Goal: Find specific page/section: Locate a particular part of the current website

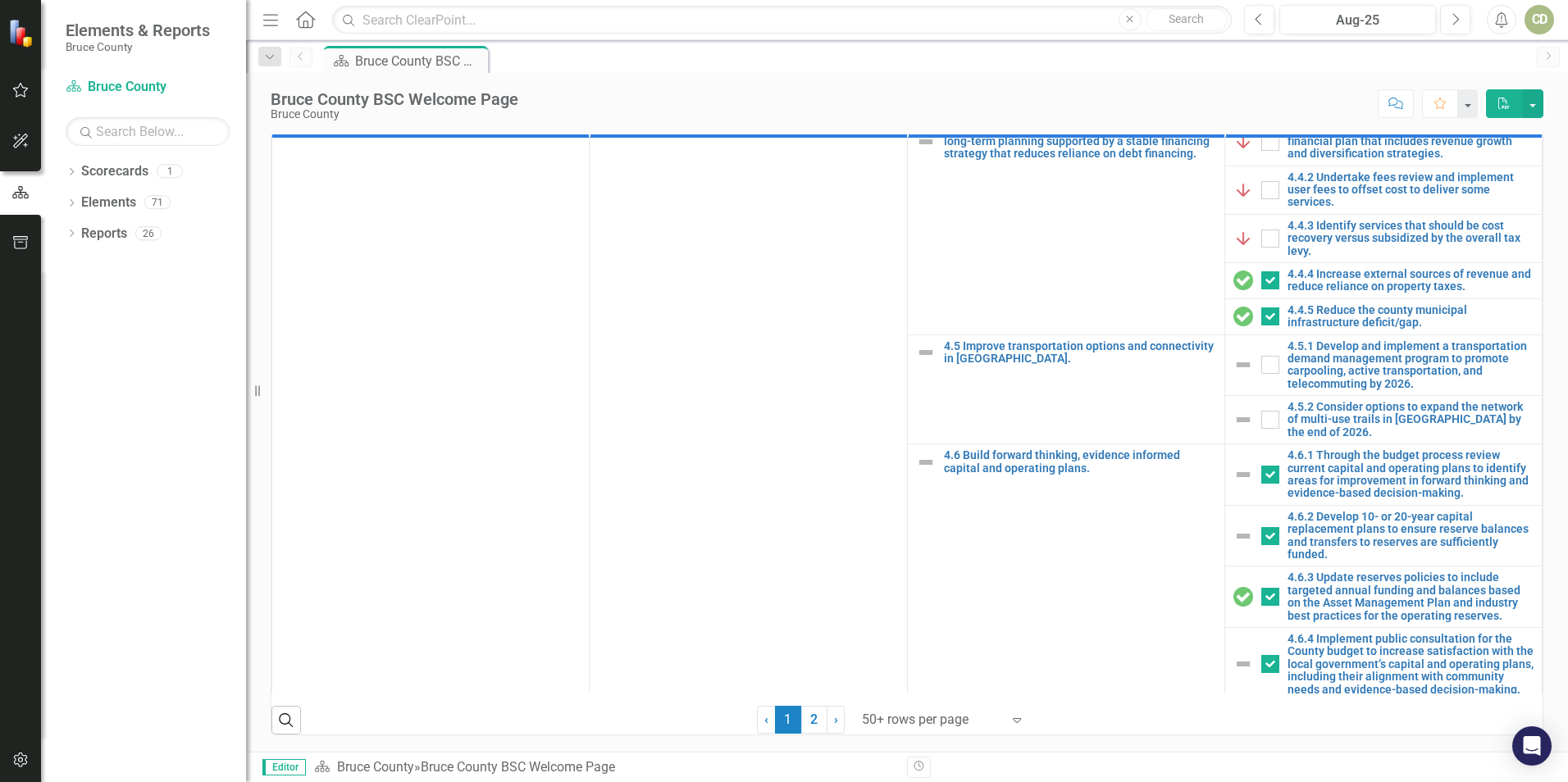
scroll to position [1967, 0]
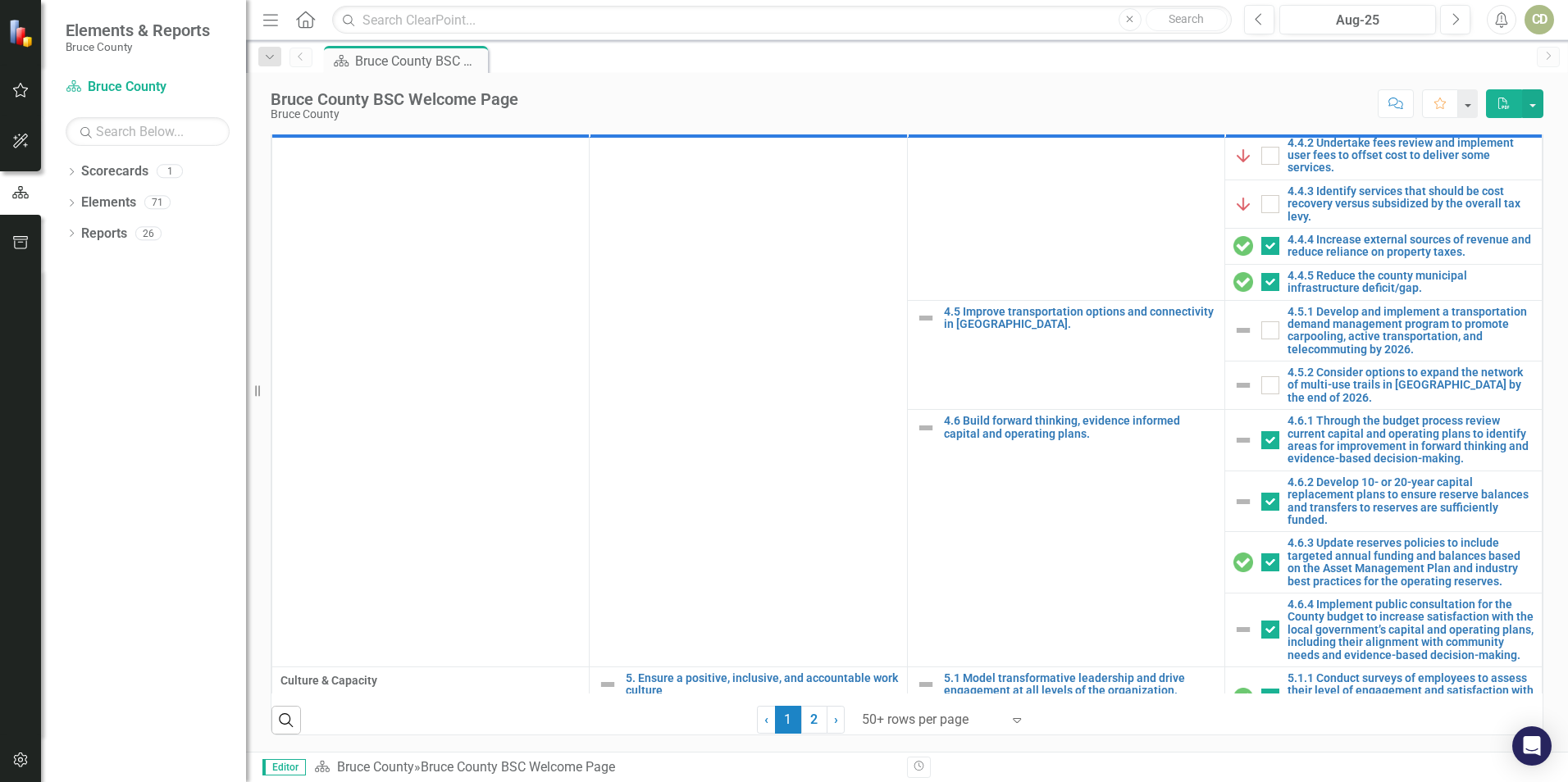
click at [1538, 21] on div "CD" at bounding box center [1539, 20] width 29 height 29
click at [269, 18] on icon "Menu" at bounding box center [270, 19] width 22 height 17
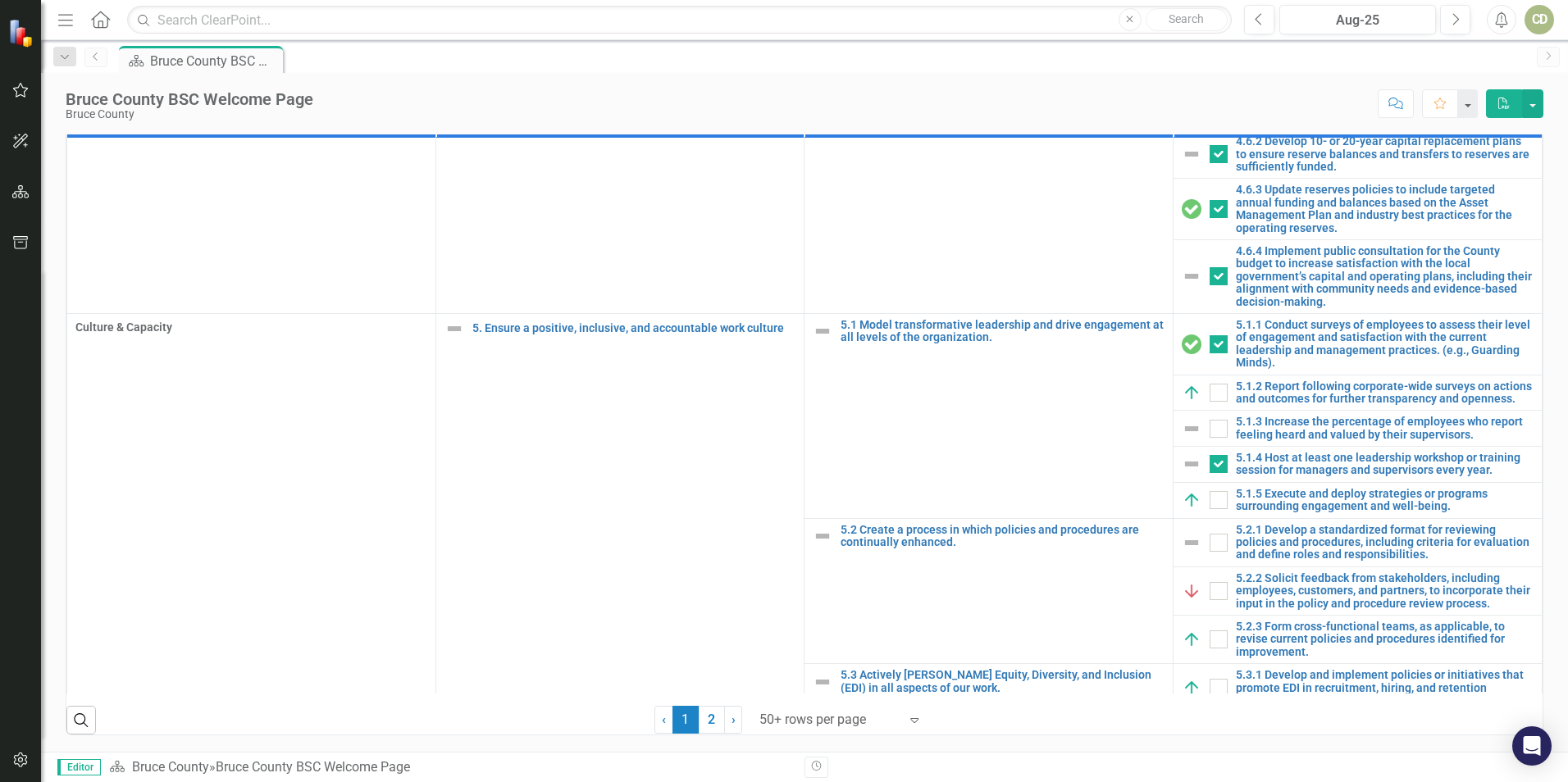
click at [92, 61] on link "Previous" at bounding box center [96, 57] width 23 height 20
click at [204, 61] on div "Bruce County BSC Welcome Page" at bounding box center [204, 61] width 108 height 21
click at [52, 15] on div "Menu Home Search Close Search Previous Aug-25 Next Alerts CD User Edit Profile …" at bounding box center [805, 20] width 1527 height 40
click at [66, 21] on icon "button" at bounding box center [65, 19] width 15 height 11
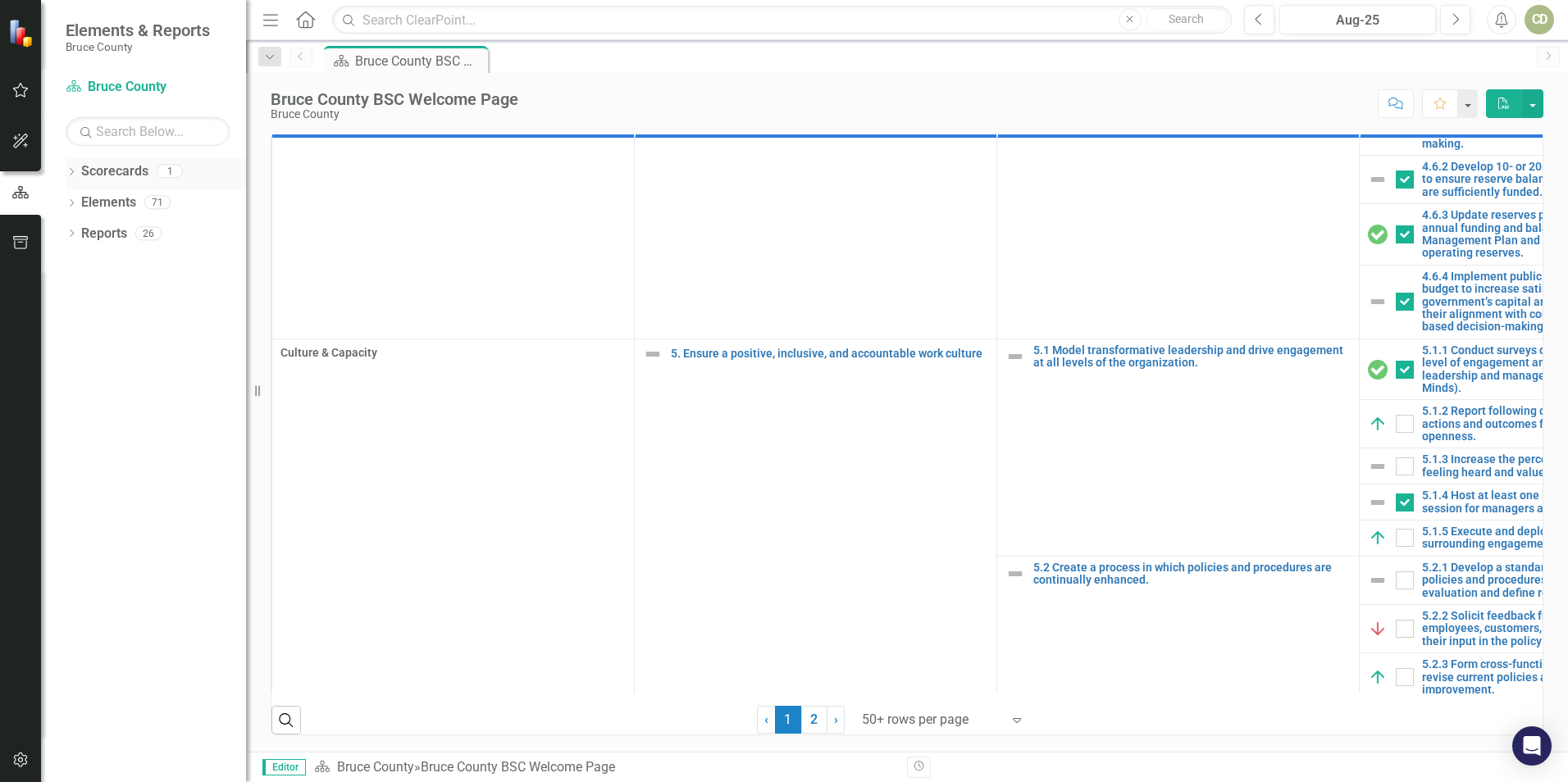
click at [110, 170] on link "Scorecards" at bounding box center [114, 172] width 67 height 19
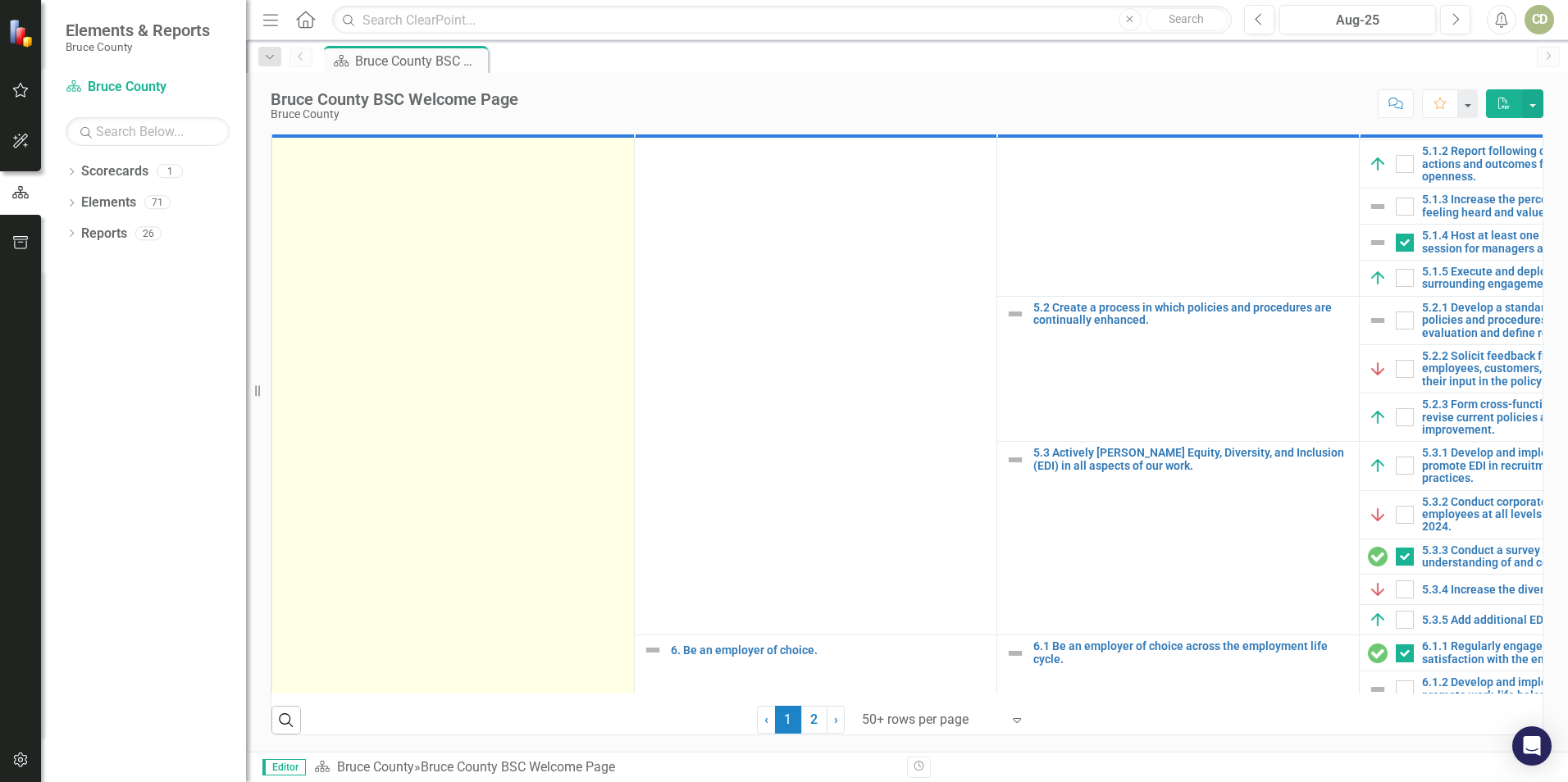
scroll to position [2274, 0]
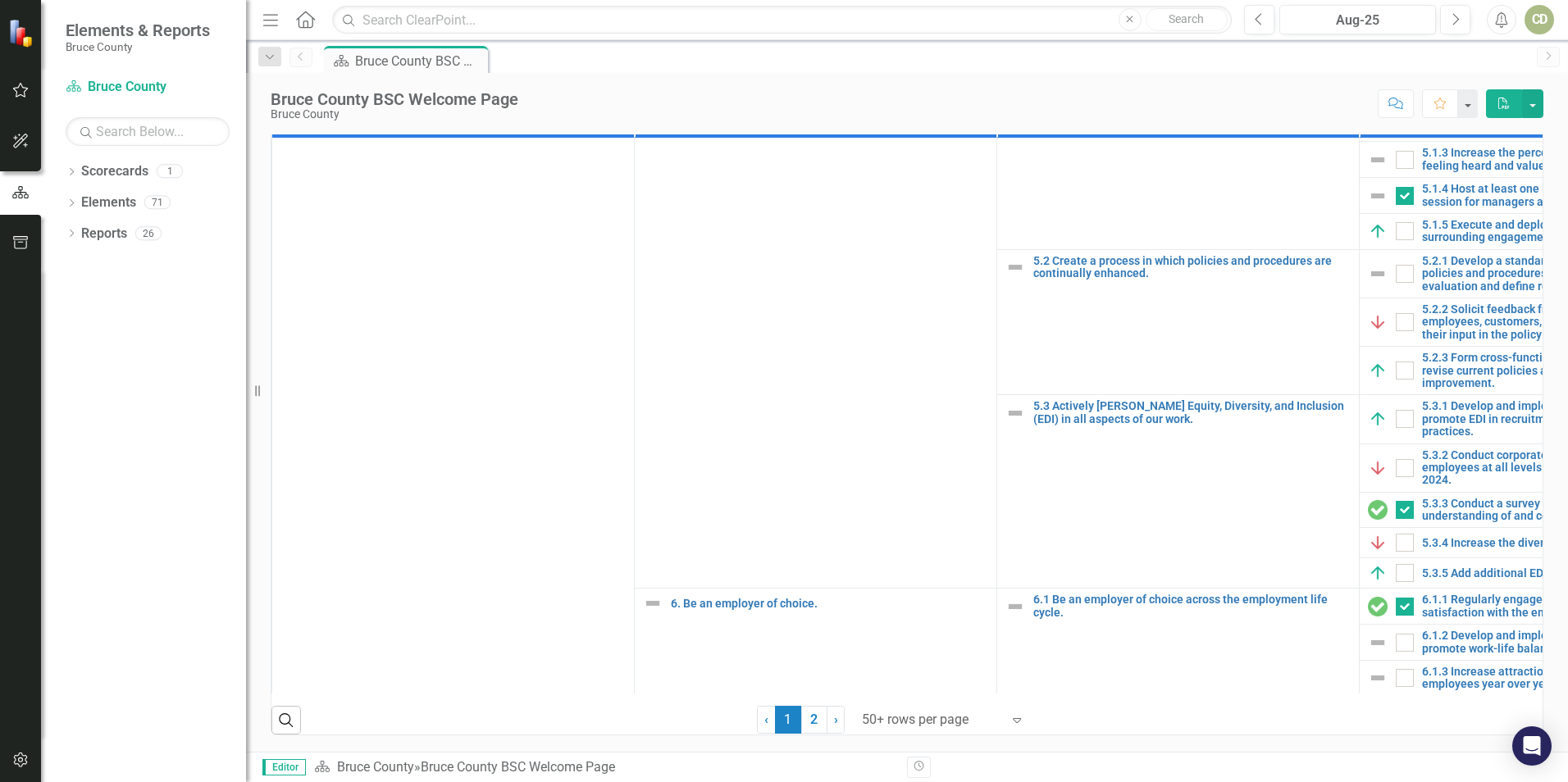
click at [664, 770] on div "Scorecard Bruce County » Bruce County BSC Welcome Page" at bounding box center [604, 767] width 581 height 19
click at [809, 716] on link "2" at bounding box center [814, 719] width 26 height 28
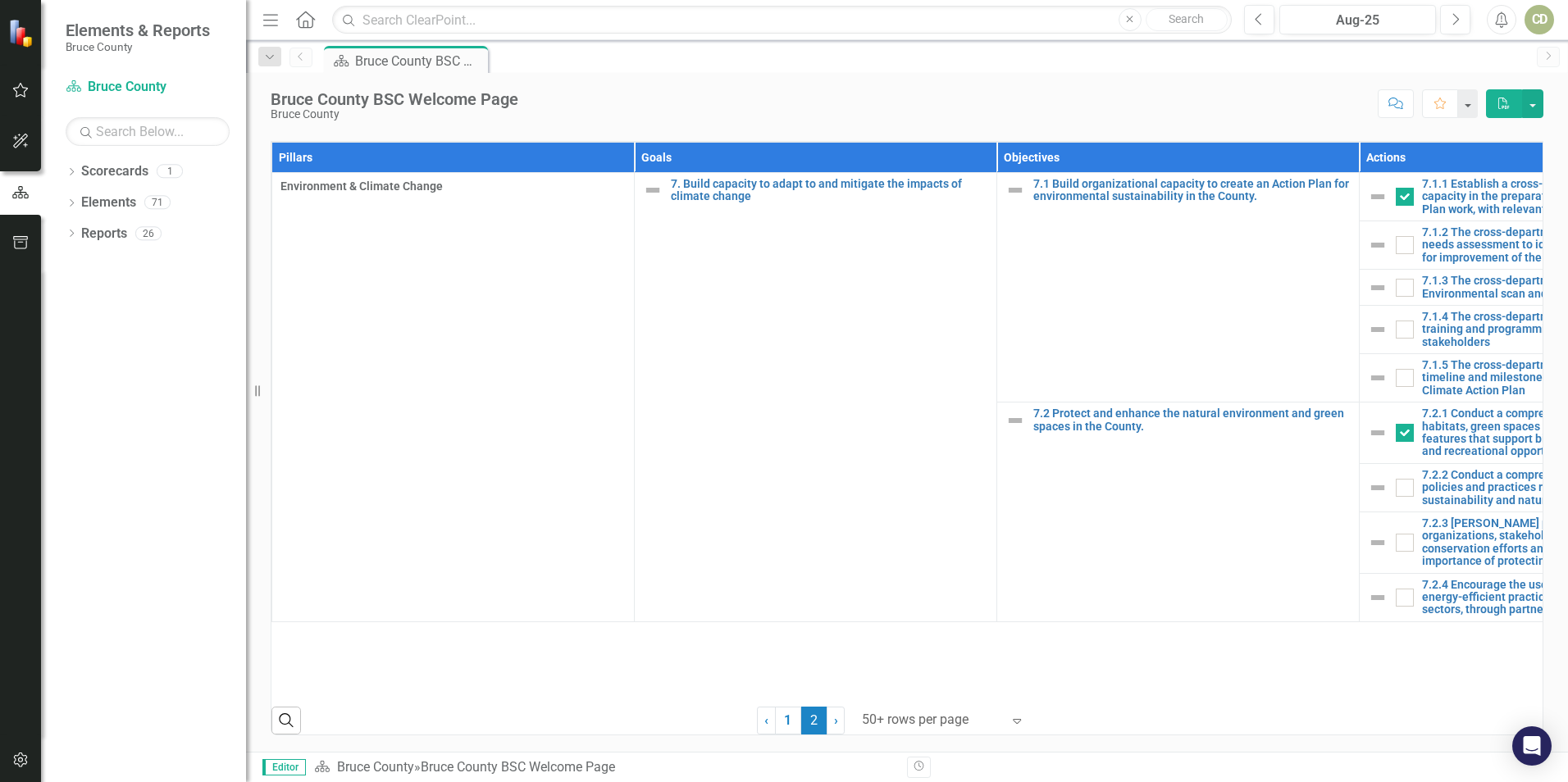
checkbox input "false"
